Goal: Find specific page/section: Find specific page/section

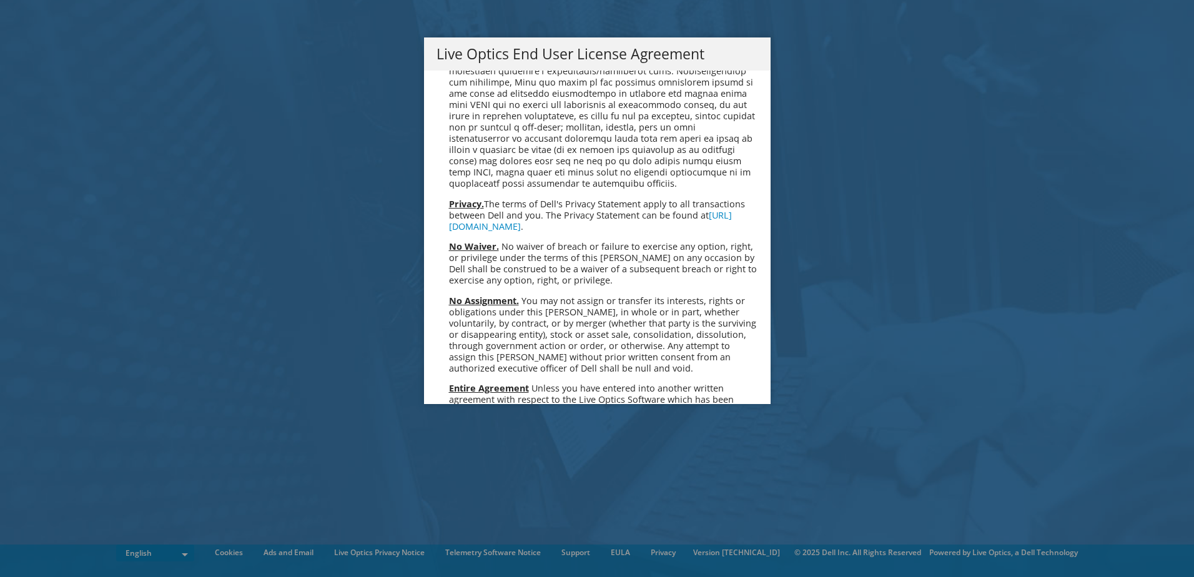
scroll to position [4721, 0]
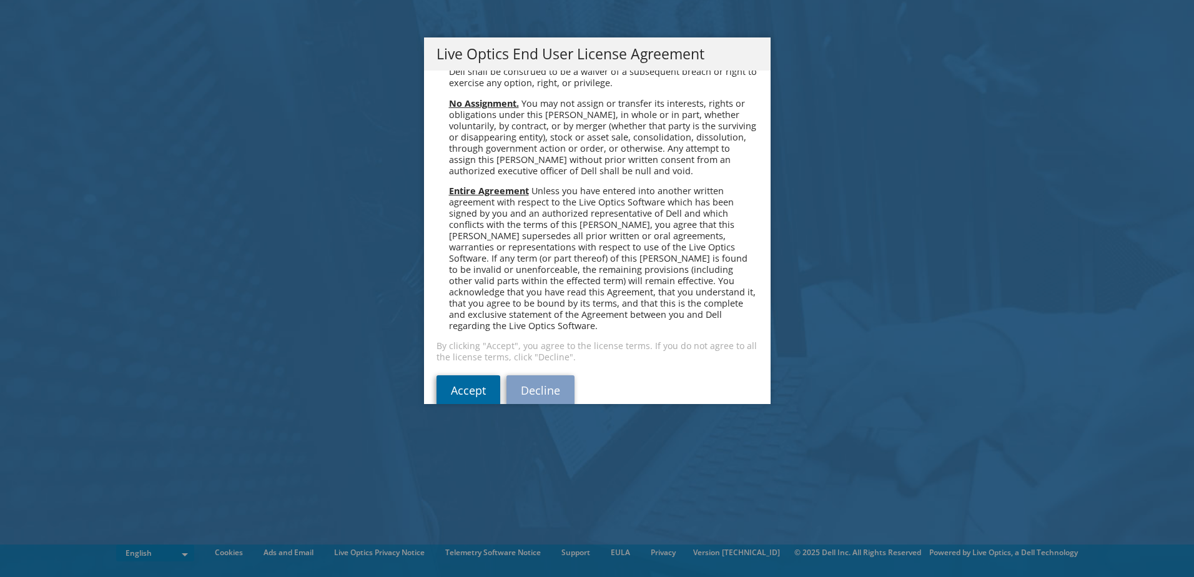
click at [471, 375] on link "Accept" at bounding box center [468, 390] width 64 height 30
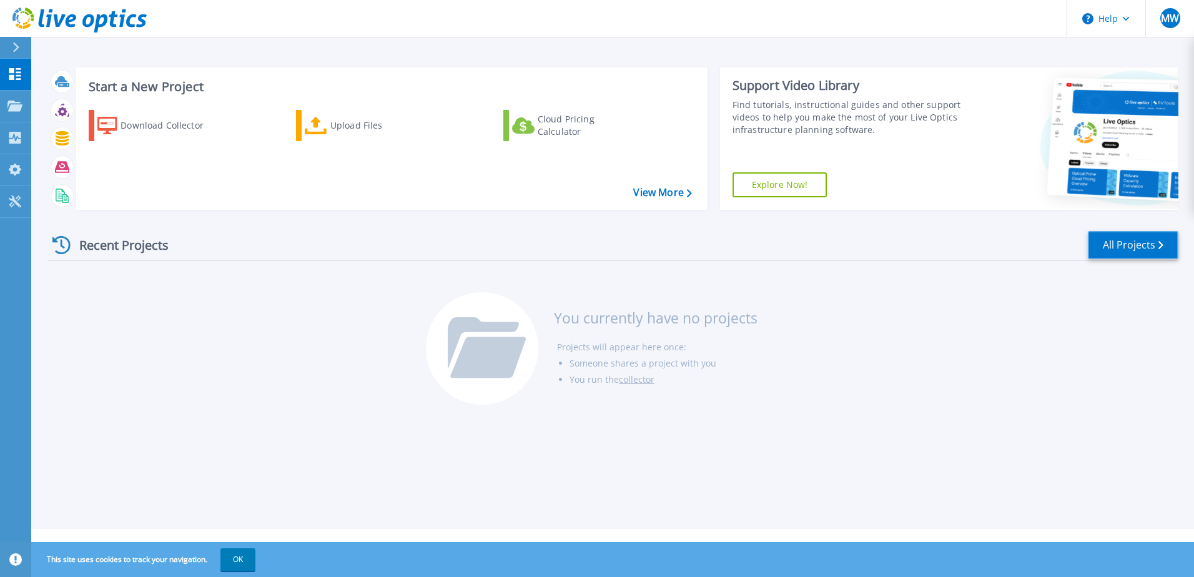
click at [1117, 239] on link "All Projects" at bounding box center [1133, 245] width 91 height 28
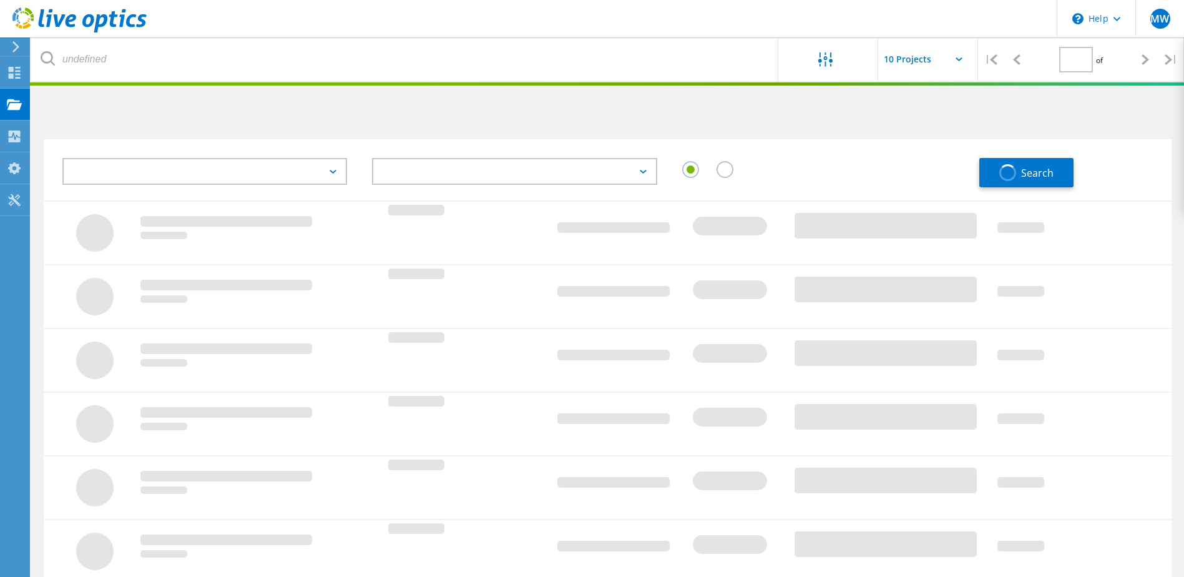
type input "1"
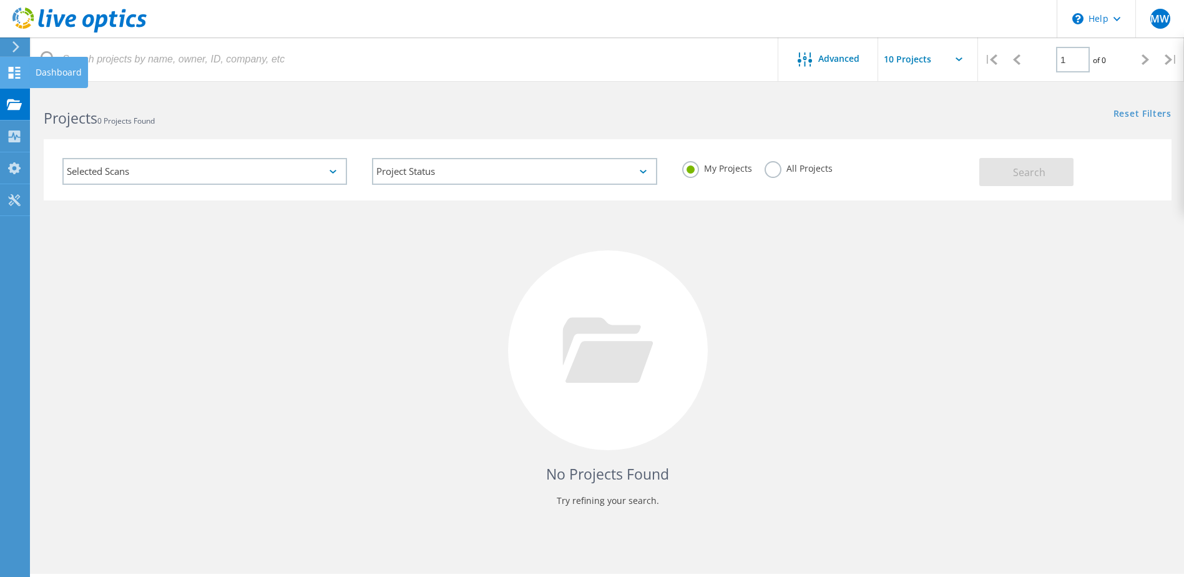
click at [13, 74] on use at bounding box center [15, 73] width 12 height 12
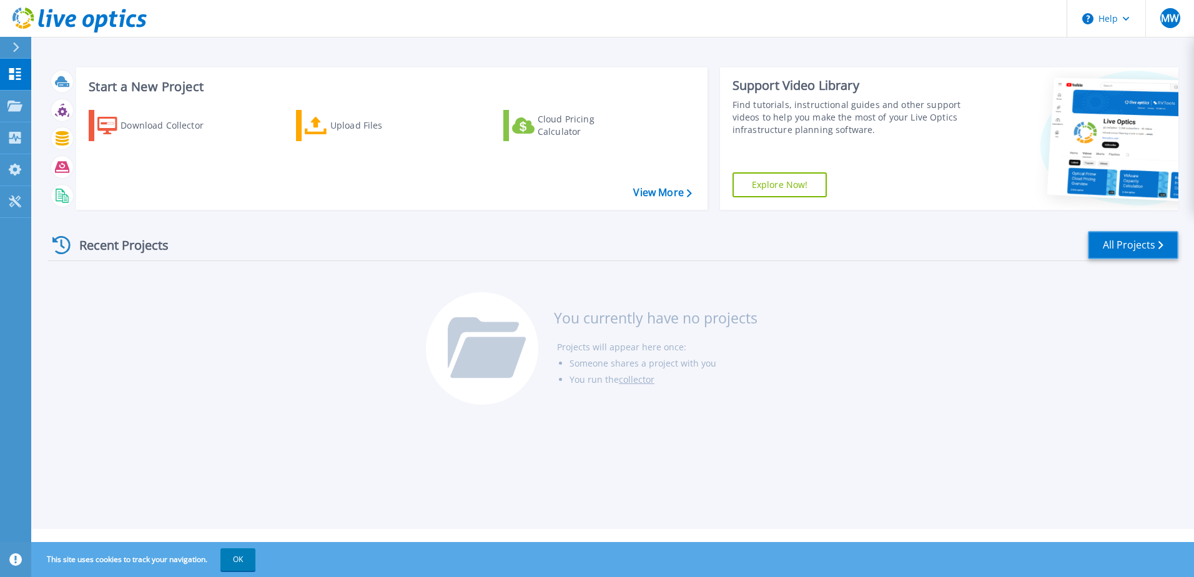
click at [1110, 249] on link "All Projects" at bounding box center [1133, 245] width 91 height 28
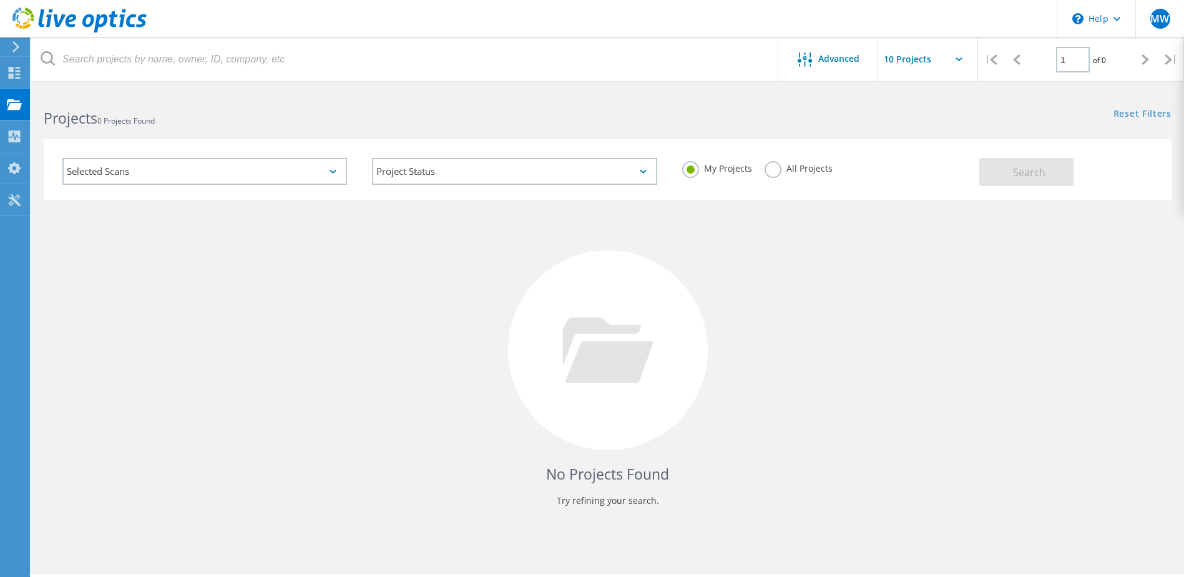
click at [766, 169] on label "All Projects" at bounding box center [799, 167] width 68 height 12
click at [0, 0] on input "All Projects" at bounding box center [0, 0] width 0 height 0
click at [952, 62] on input "text" at bounding box center [940, 59] width 125 height 44
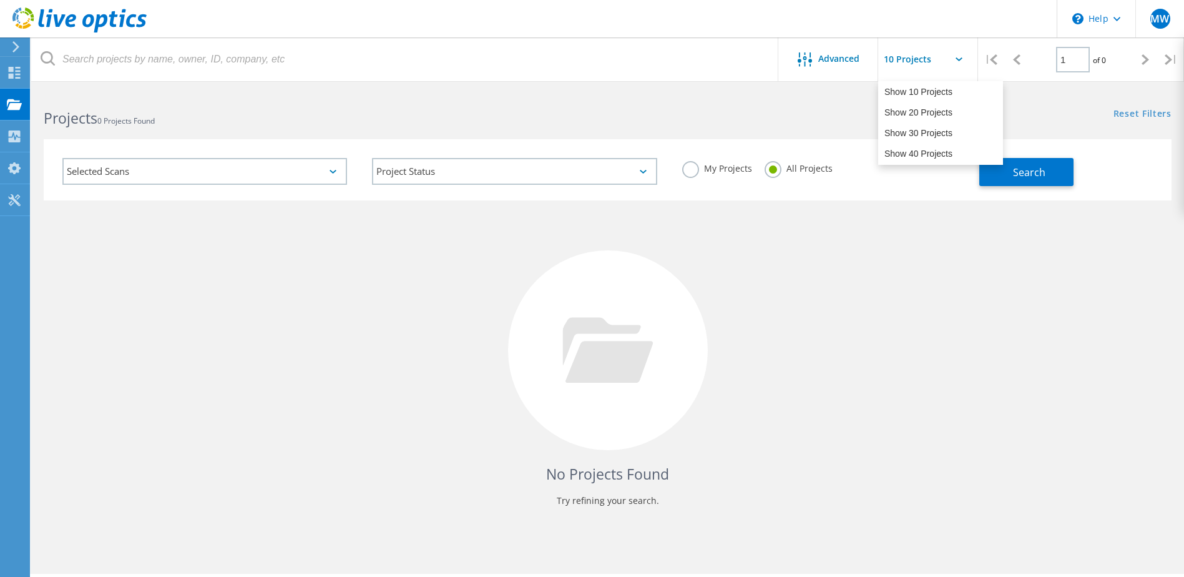
click at [952, 62] on input "text" at bounding box center [940, 59] width 125 height 44
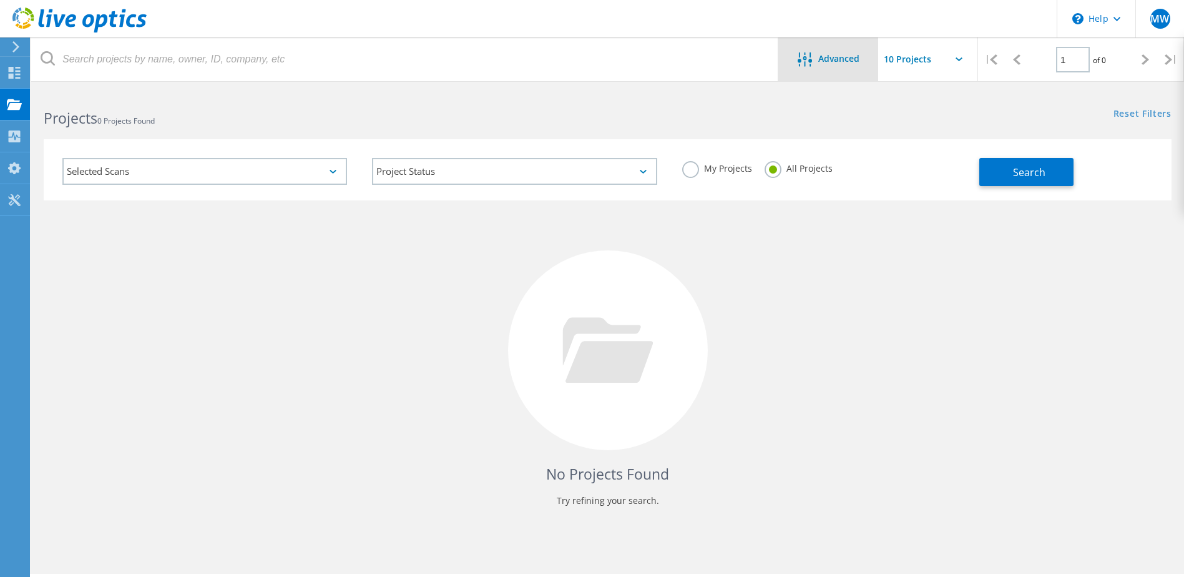
click at [844, 66] on div "Advanced" at bounding box center [829, 60] width 100 height 16
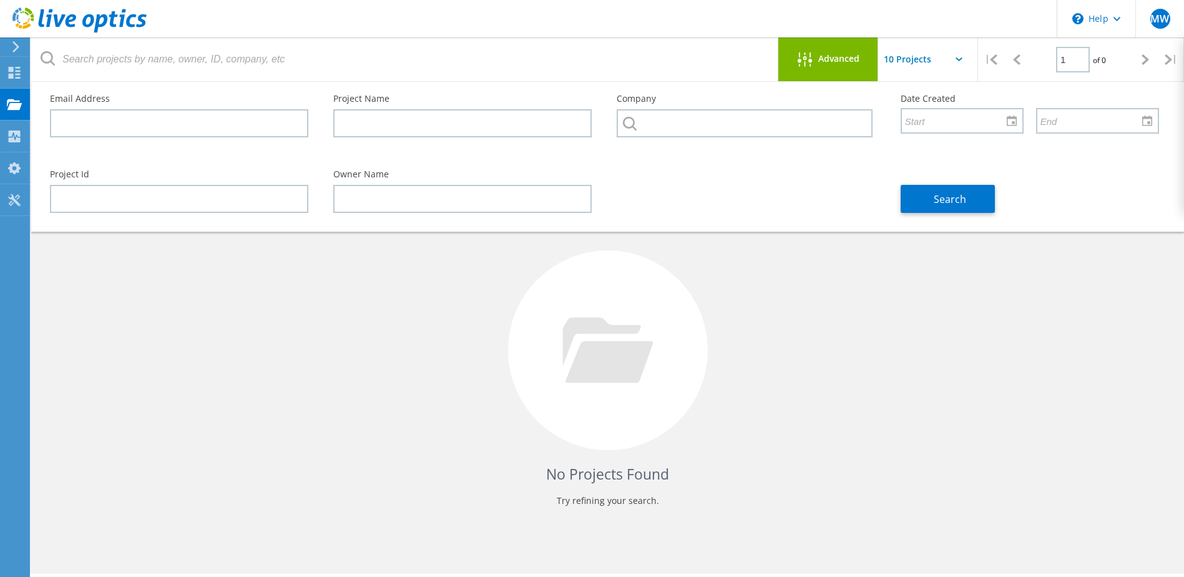
click at [844, 66] on div "Advanced" at bounding box center [829, 60] width 100 height 16
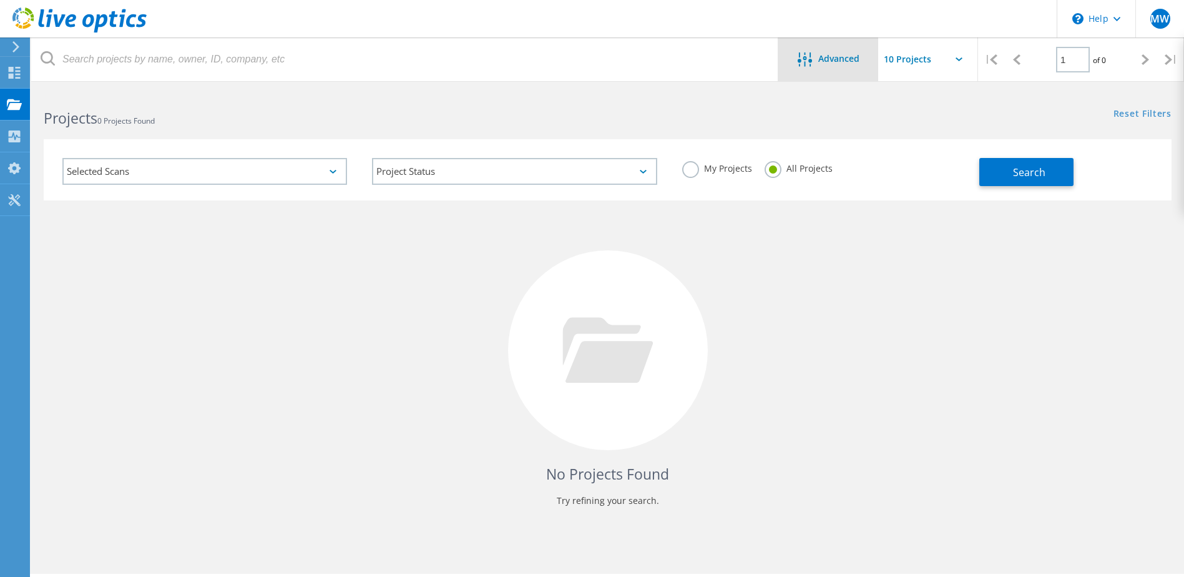
click at [844, 66] on div "Advanced" at bounding box center [829, 60] width 100 height 16
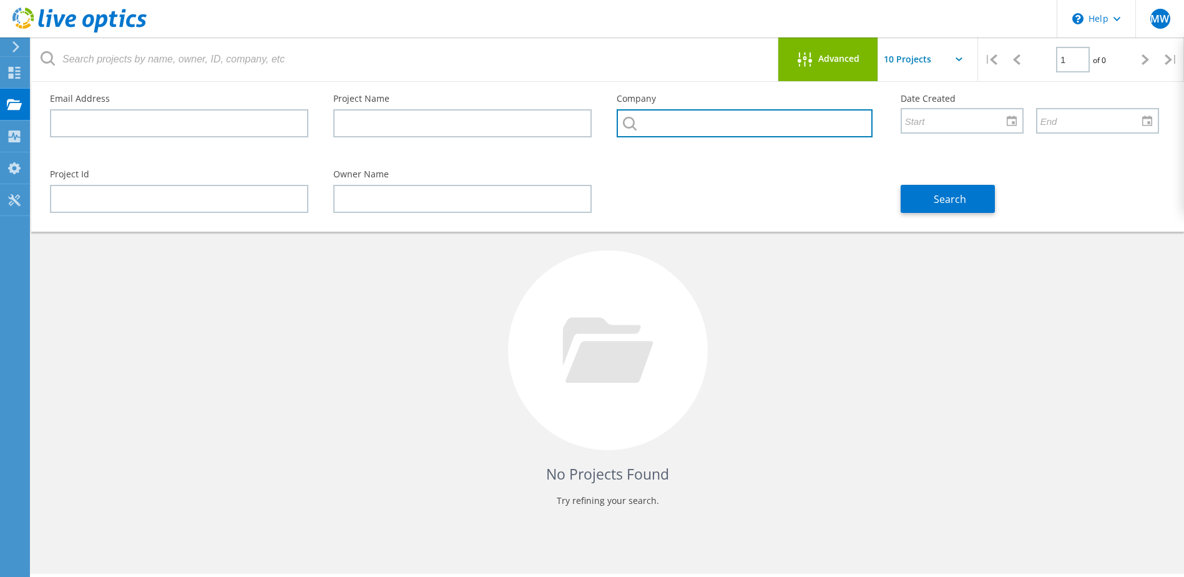
click at [649, 123] on input "text" at bounding box center [744, 123] width 255 height 28
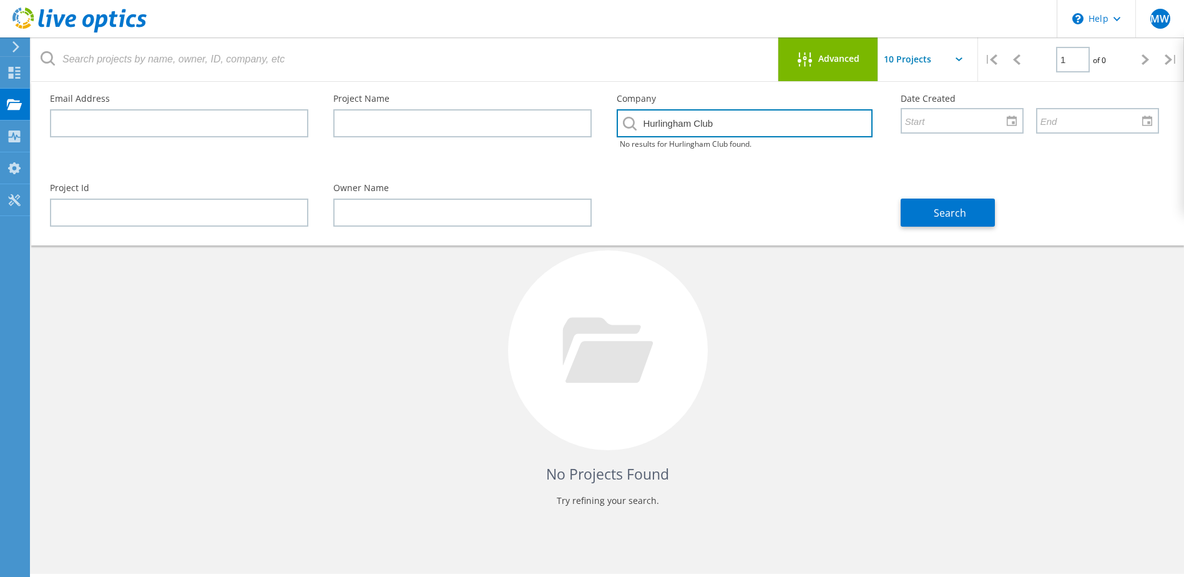
click at [696, 122] on input "Hurlingham Club" at bounding box center [744, 123] width 255 height 28
type input "HurlinghamClub"
drag, startPoint x: 736, startPoint y: 123, endPoint x: 617, endPoint y: 134, distance: 119.8
click at [617, 134] on input "HurlinghamClub" at bounding box center [744, 123] width 255 height 28
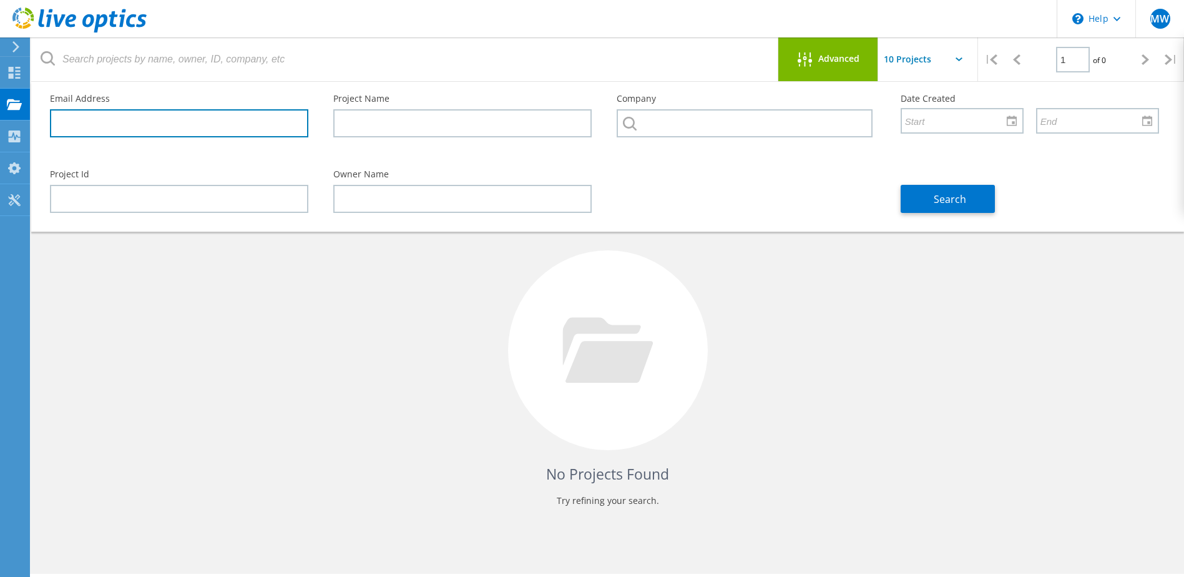
click at [212, 121] on input "text" at bounding box center [179, 123] width 258 height 28
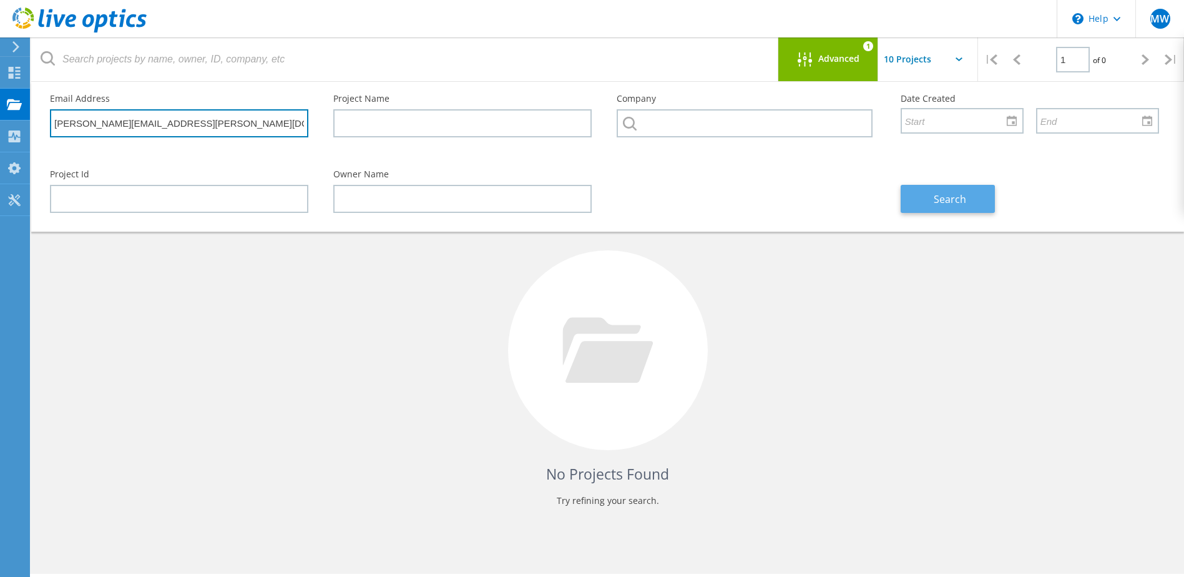
type input "mauricio.lopez@hurlinghamclub.org.uk"
click at [919, 195] on button "Search" at bounding box center [948, 199] width 94 height 28
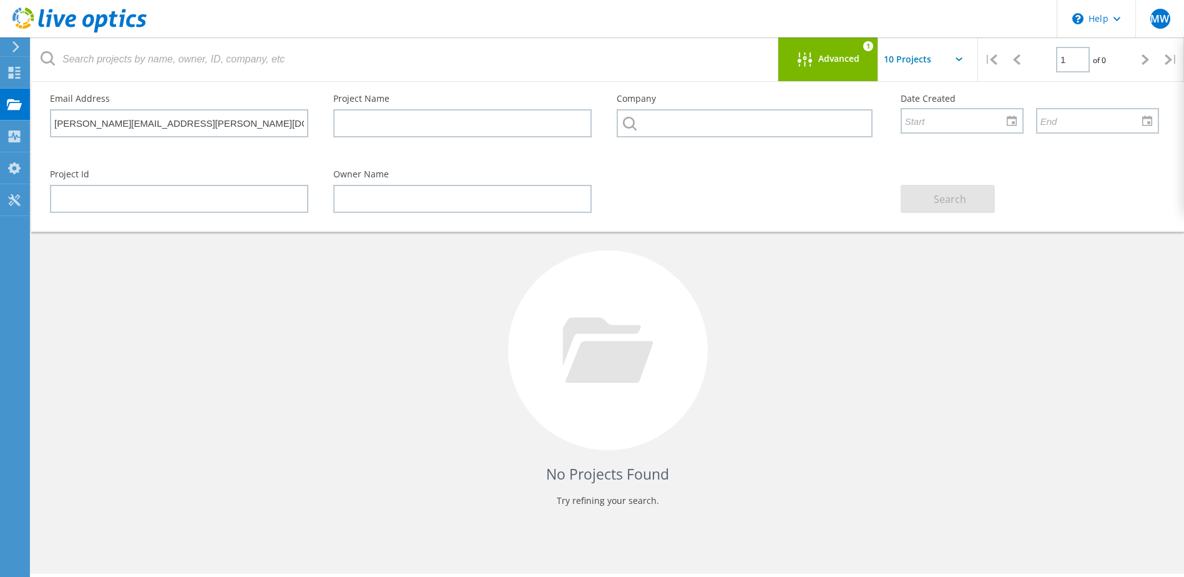
click at [12, 47] on icon at bounding box center [15, 46] width 9 height 11
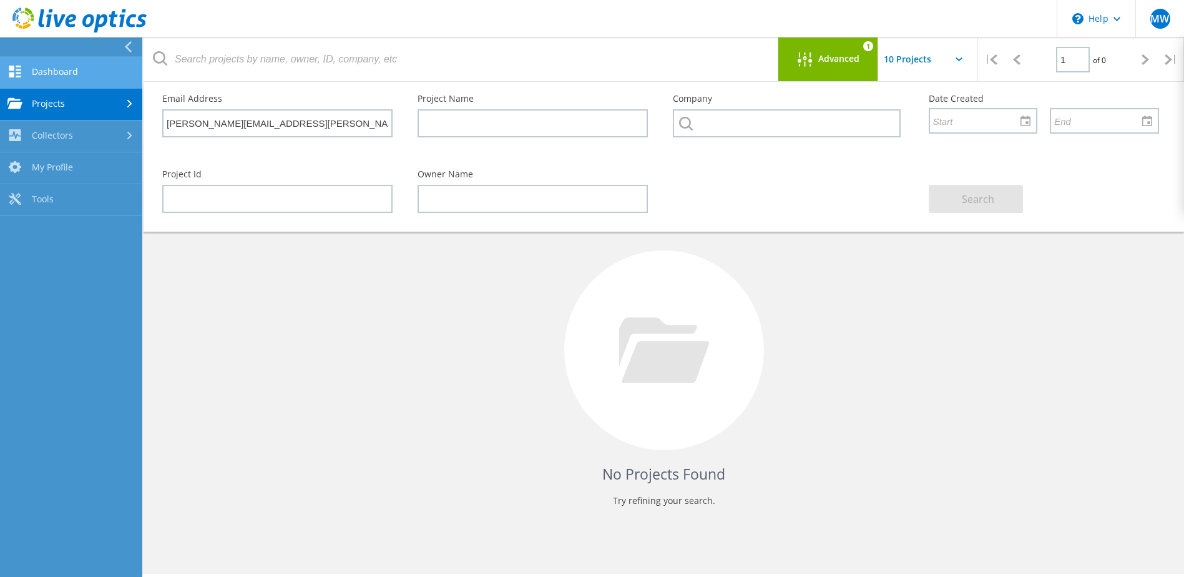
click at [57, 74] on link "Dashboard" at bounding box center [71, 73] width 142 height 32
